Goal: Complete application form

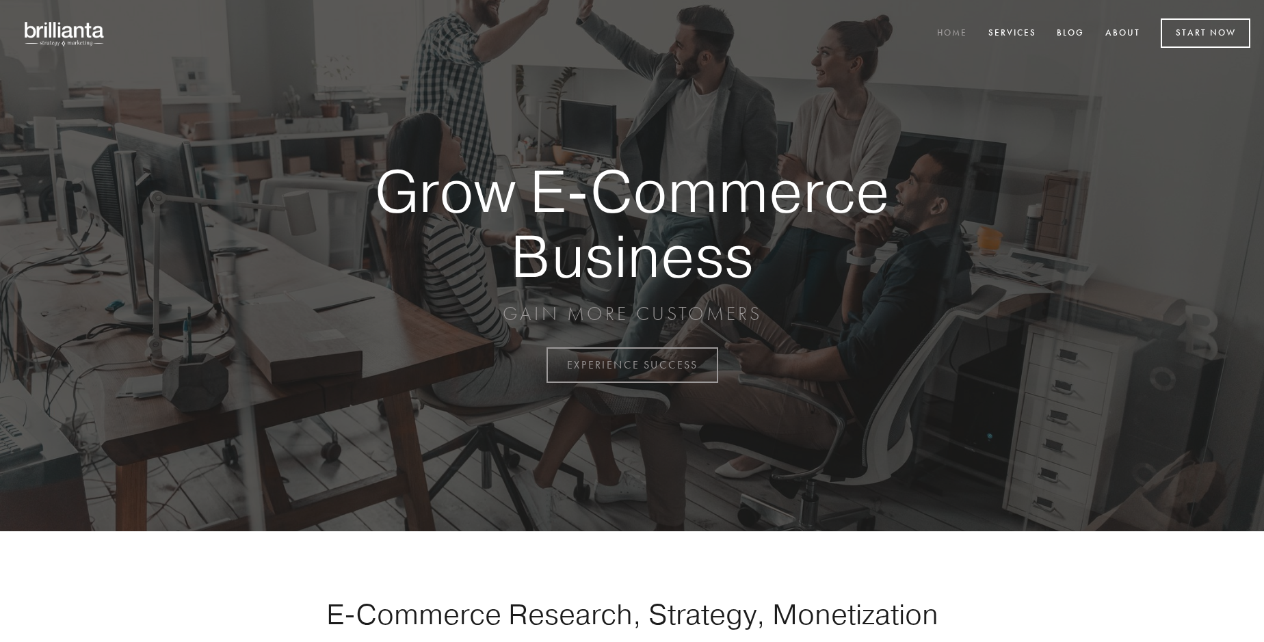
scroll to position [3584, 0]
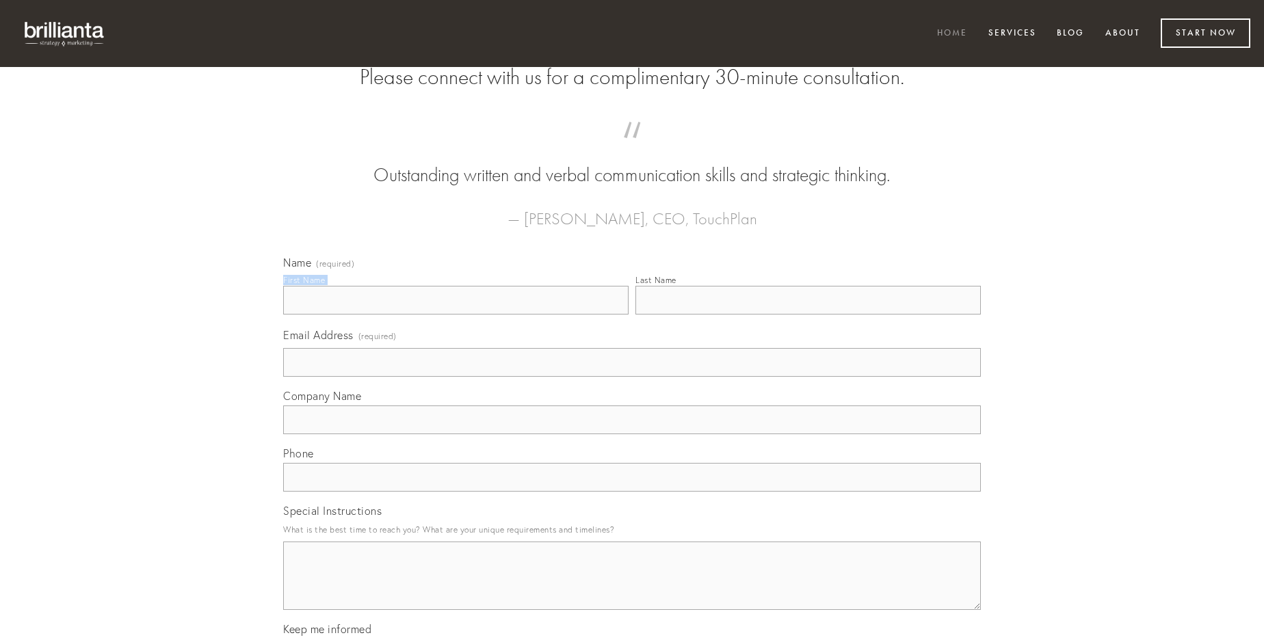
type input "[PERSON_NAME]"
click at [808, 315] on input "Last Name" at bounding box center [807, 300] width 345 height 29
type input "[PERSON_NAME]"
click at [632, 377] on input "Email Address (required)" at bounding box center [631, 362] width 697 height 29
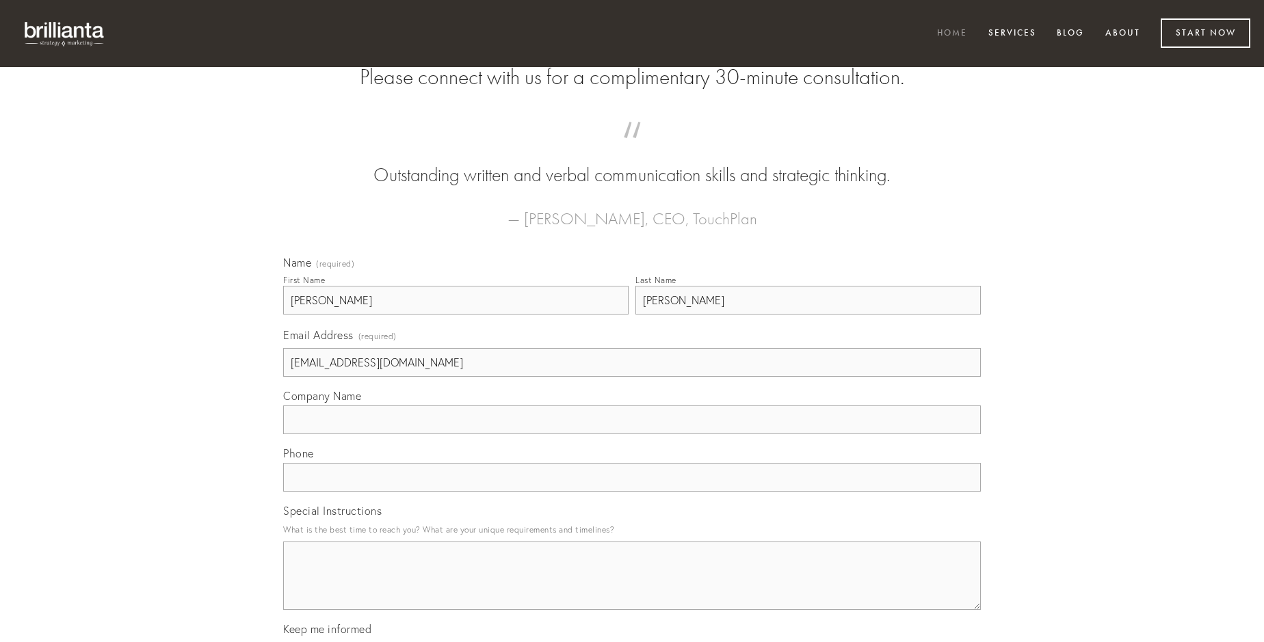
type input "[EMAIL_ADDRESS][DOMAIN_NAME]"
click at [632, 434] on input "Company Name" at bounding box center [631, 419] width 697 height 29
type input "suggero"
click at [632, 492] on input "text" at bounding box center [631, 477] width 697 height 29
click at [632, 588] on textarea "Special Instructions" at bounding box center [631, 576] width 697 height 68
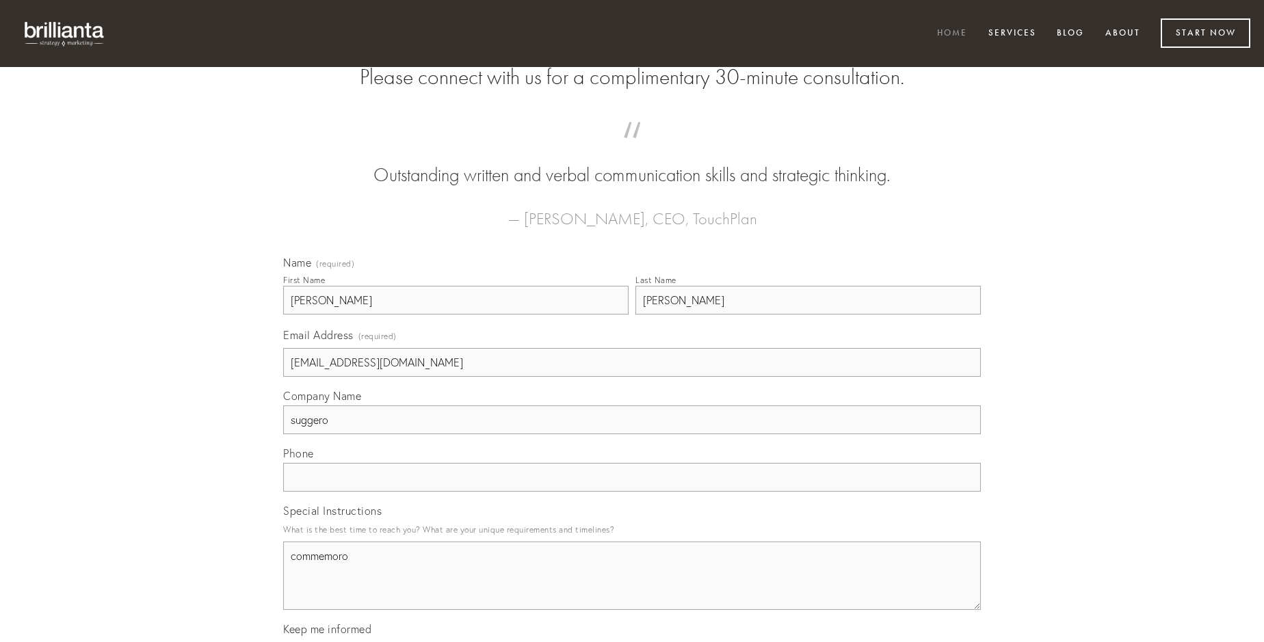
type textarea "commemoro"
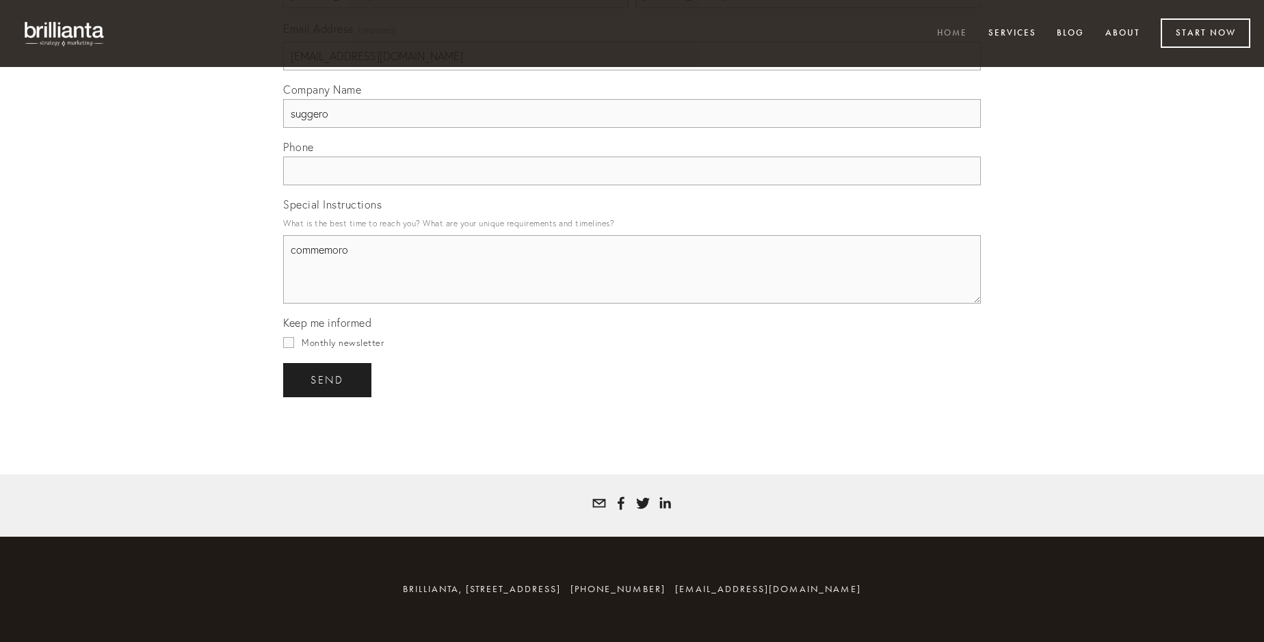
click at [328, 379] on span "send" at bounding box center [327, 380] width 34 height 12
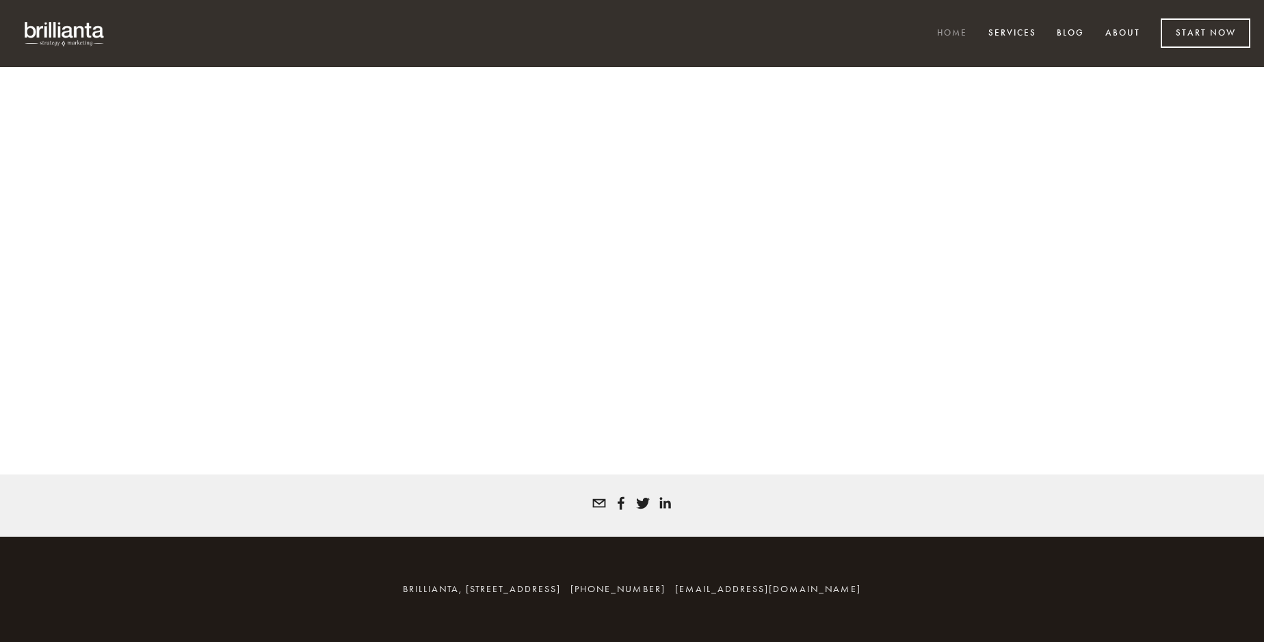
scroll to position [3566, 0]
